Goal: Task Accomplishment & Management: Complete application form

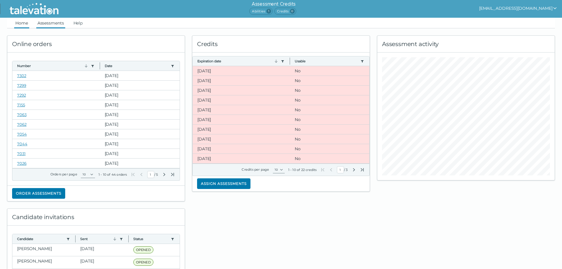
click at [55, 25] on link "Assessments" at bounding box center [50, 23] width 29 height 11
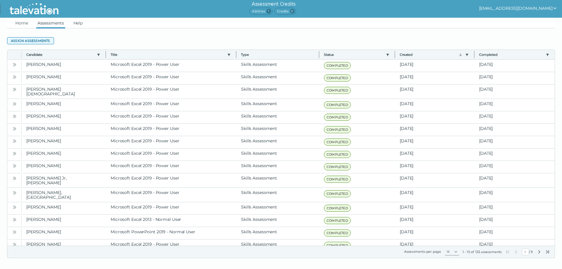
click at [42, 43] on button "Assign assessments" at bounding box center [30, 40] width 47 height 7
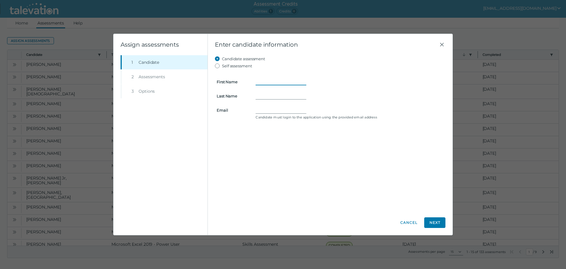
click at [284, 79] on input "First Name" at bounding box center [281, 81] width 51 height 7
type input "[PERSON_NAME]"
click at [281, 93] on input "Last Name" at bounding box center [281, 95] width 51 height 7
type input "[PERSON_NAME]"
click at [271, 108] on input "Email" at bounding box center [281, 109] width 51 height 7
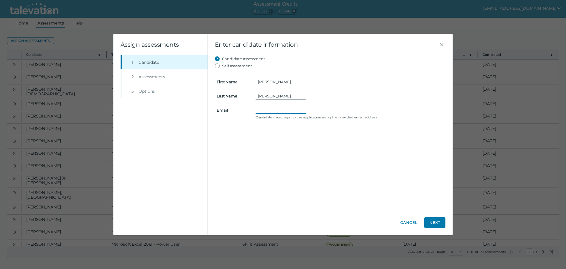
paste input "[EMAIL_ADDRESS][DOMAIN_NAME]"
type input "[EMAIL_ADDRESS][DOMAIN_NAME]"
click at [436, 224] on button "Next" at bounding box center [434, 222] width 21 height 11
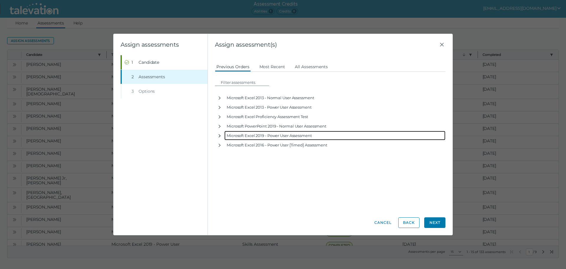
click at [219, 133] on button "button" at bounding box center [219, 135] width 9 height 9
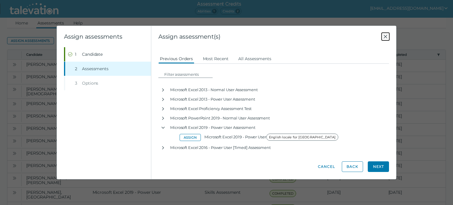
drag, startPoint x: 412, startPoint y: 3, endPoint x: 386, endPoint y: 37, distance: 43.3
click at [386, 37] on icon "Close" at bounding box center [385, 36] width 7 height 7
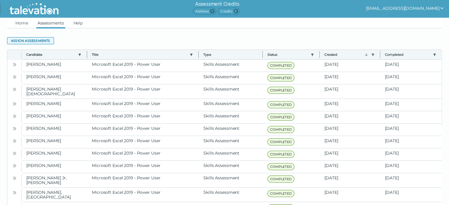
click at [43, 40] on button "Assign assessments" at bounding box center [30, 40] width 47 height 7
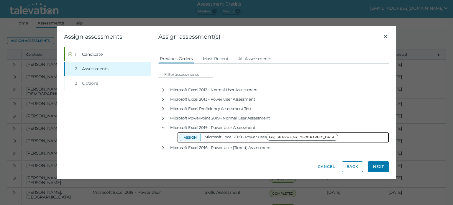
click at [194, 138] on button "Assign" at bounding box center [190, 137] width 21 height 7
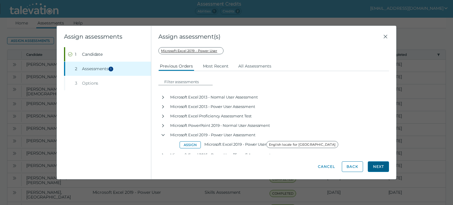
click at [377, 167] on button "Next" at bounding box center [378, 166] width 21 height 11
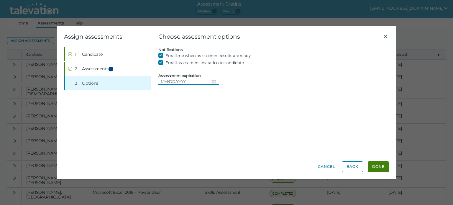
click at [214, 81] on icon "Choose date" at bounding box center [213, 81] width 5 height 5
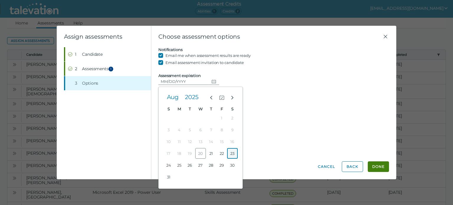
click at [232, 154] on button "23" at bounding box center [232, 153] width 11 height 11
type input "[DATE]"
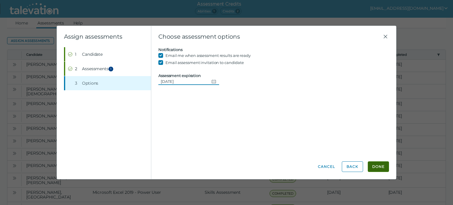
click at [377, 167] on button "Done" at bounding box center [378, 166] width 21 height 11
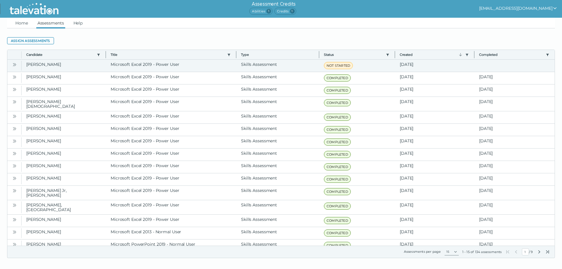
click at [15, 63] on icon "Open" at bounding box center [14, 64] width 5 height 5
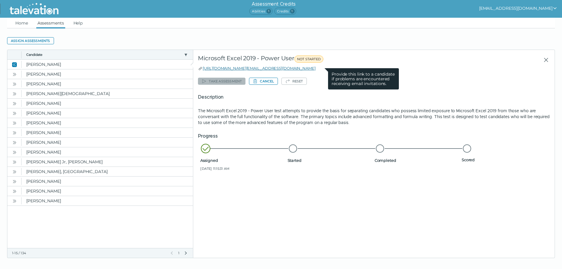
drag, startPoint x: 329, startPoint y: 70, endPoint x: 203, endPoint y: 70, distance: 125.9
click at [203, 70] on div "[URL][DOMAIN_NAME][EMAIL_ADDRESS][DOMAIN_NAME] Provide this link to a candidate…" at bounding box center [374, 68] width 352 height 6
copy link "[URL][DOMAIN_NAME][EMAIL_ADDRESS][DOMAIN_NAME]"
